Goal: Information Seeking & Learning: Check status

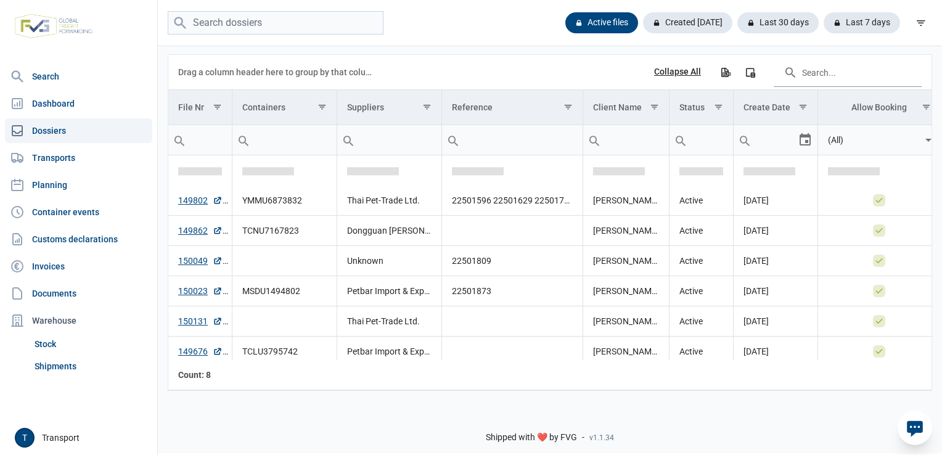
scroll to position [35, 0]
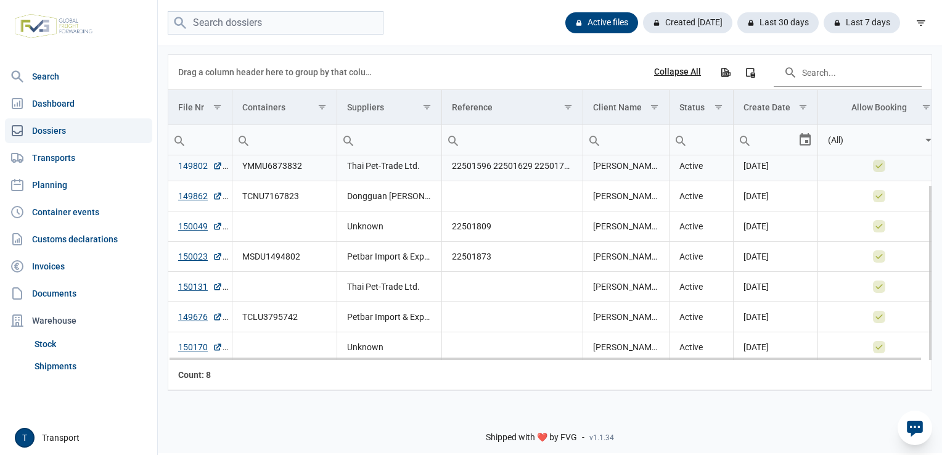
click at [190, 160] on link "149802" at bounding box center [200, 166] width 44 height 12
click at [181, 197] on link "149862" at bounding box center [200, 196] width 44 height 12
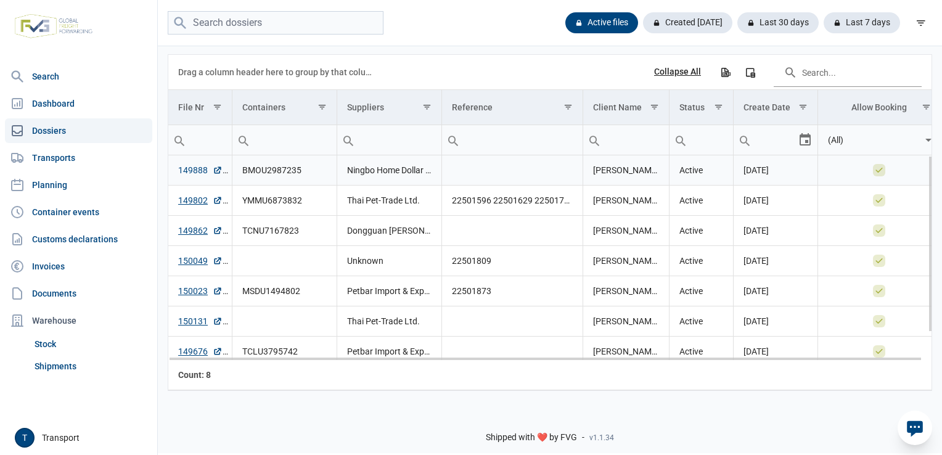
click at [192, 173] on link "149888" at bounding box center [200, 170] width 44 height 12
